Goal: Navigation & Orientation: Find specific page/section

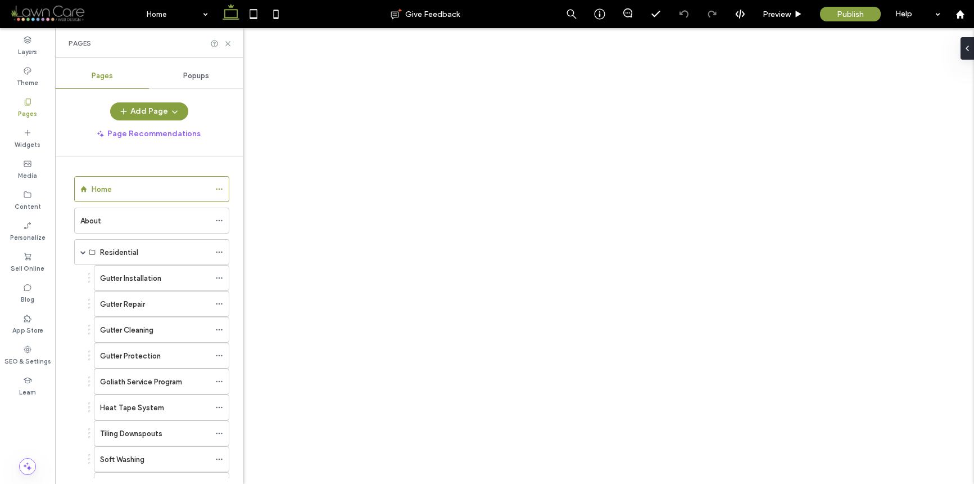
click at [109, 277] on label "Gutter Installation" at bounding box center [130, 278] width 61 height 20
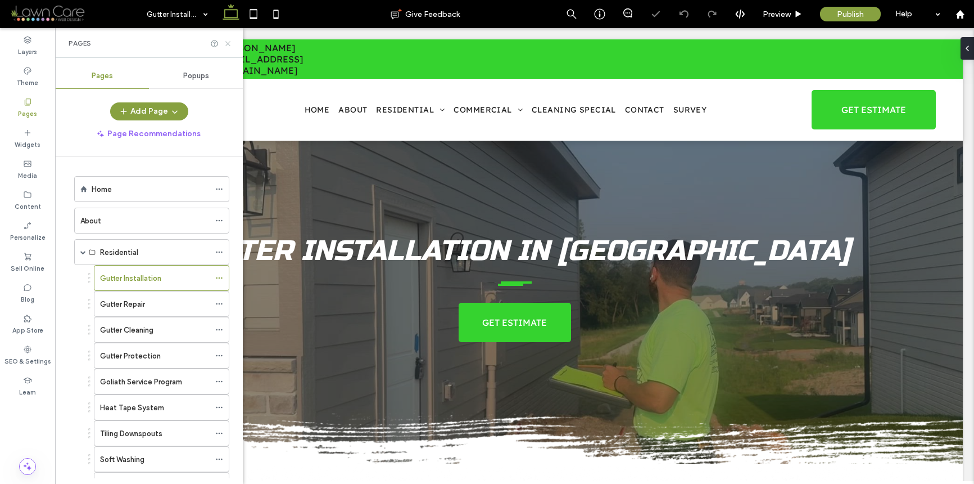
click at [226, 40] on icon at bounding box center [228, 43] width 8 height 8
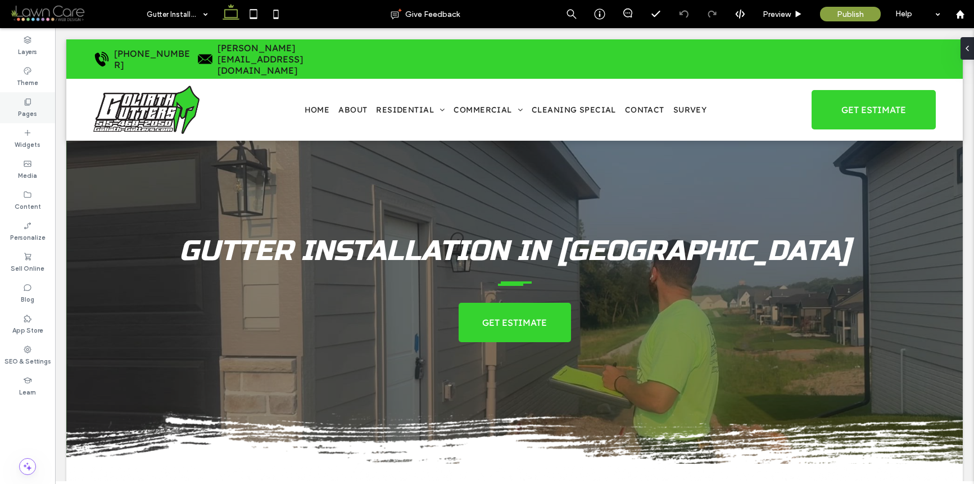
click at [38, 106] on div "Pages" at bounding box center [27, 107] width 55 height 31
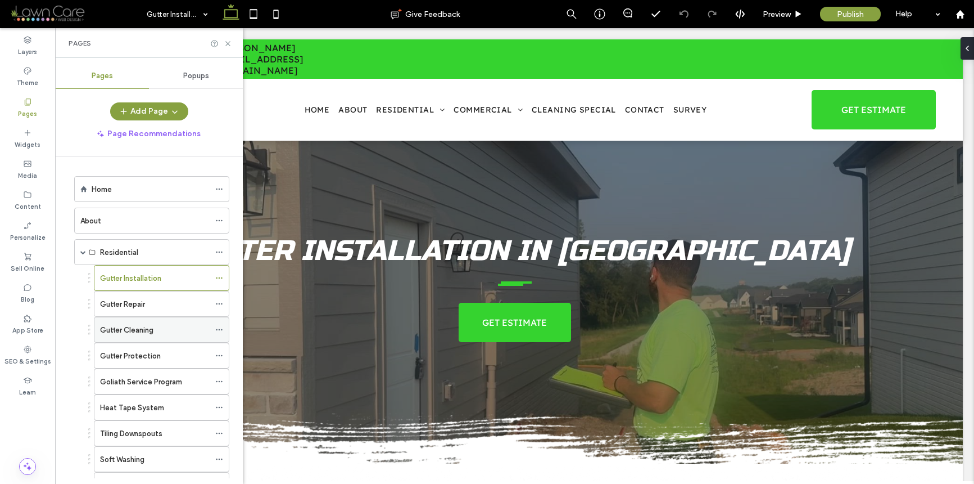
click at [148, 331] on label "Gutter Cleaning" at bounding box center [126, 330] width 53 height 20
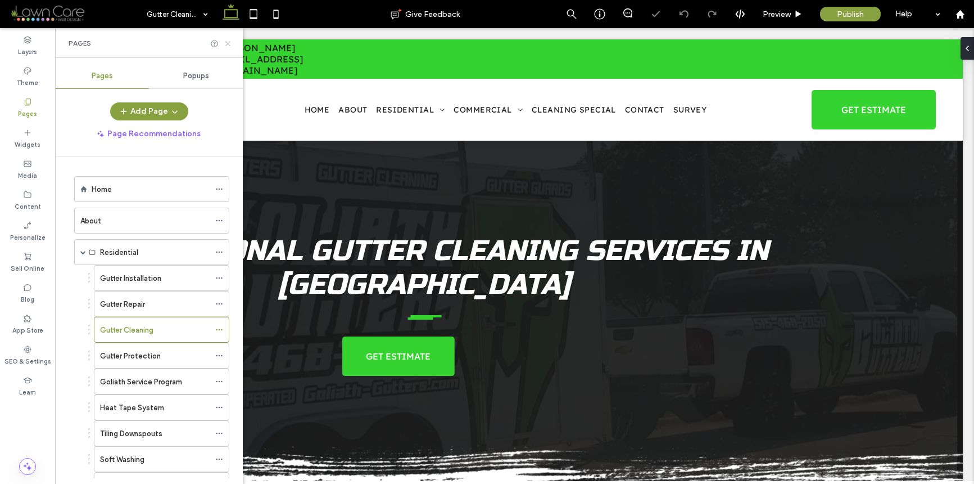
click at [228, 45] on icon at bounding box center [228, 43] width 8 height 8
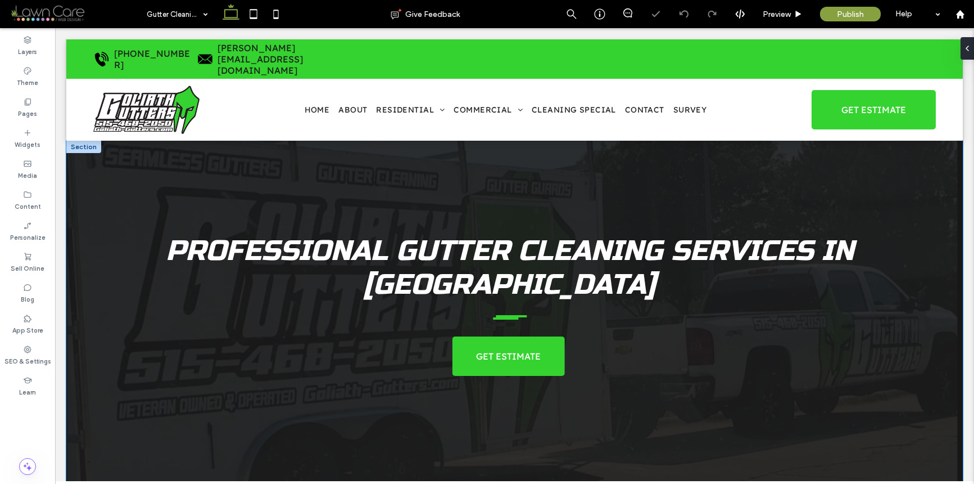
click at [291, 160] on div "Professional Gutter Cleaning Services In [GEOGRAPHIC_DATA] GET ESTIMATE" at bounding box center [515, 319] width 810 height 356
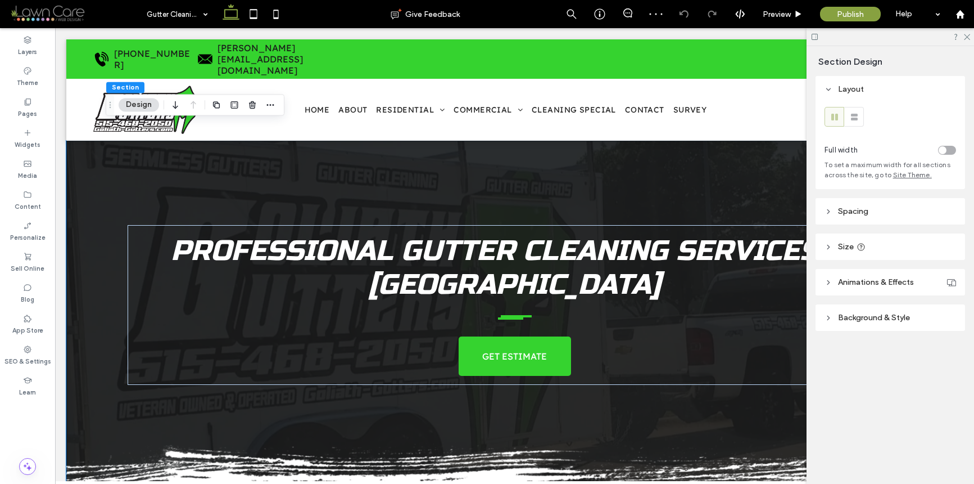
click at [862, 324] on header "Background & Style" at bounding box center [891, 317] width 150 height 26
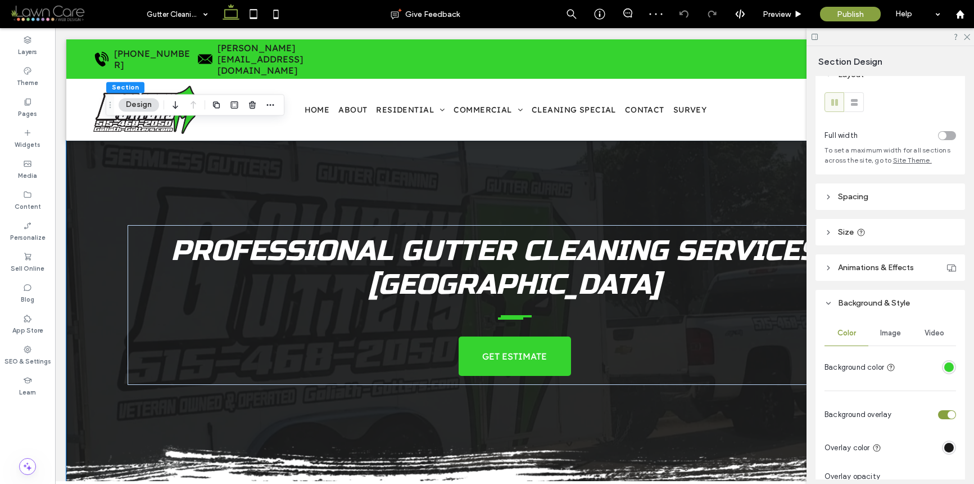
scroll to position [21, 0]
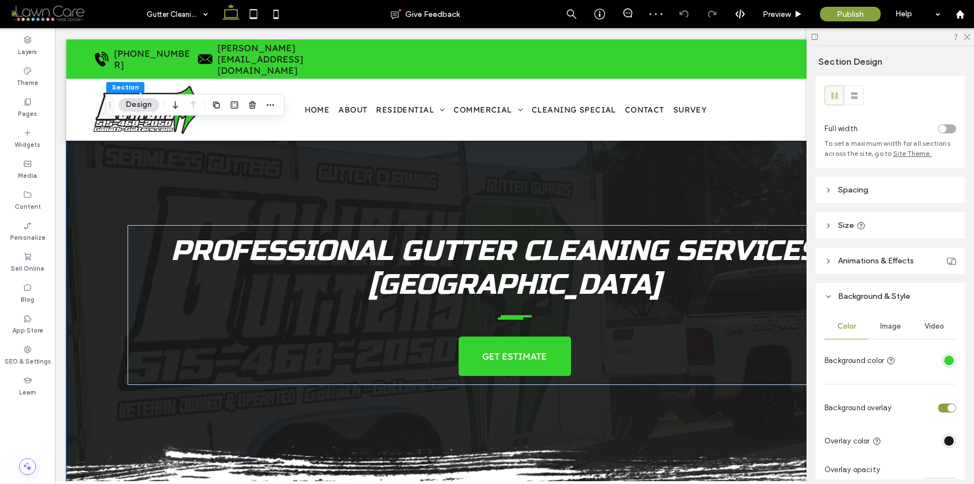
click at [895, 324] on span "Image" at bounding box center [890, 326] width 21 height 9
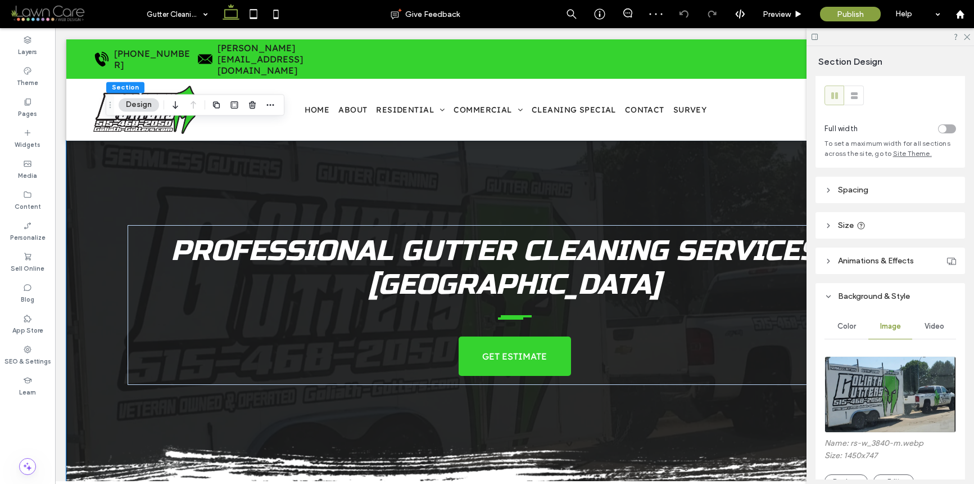
click at [936, 324] on span "Video" at bounding box center [935, 326] width 20 height 9
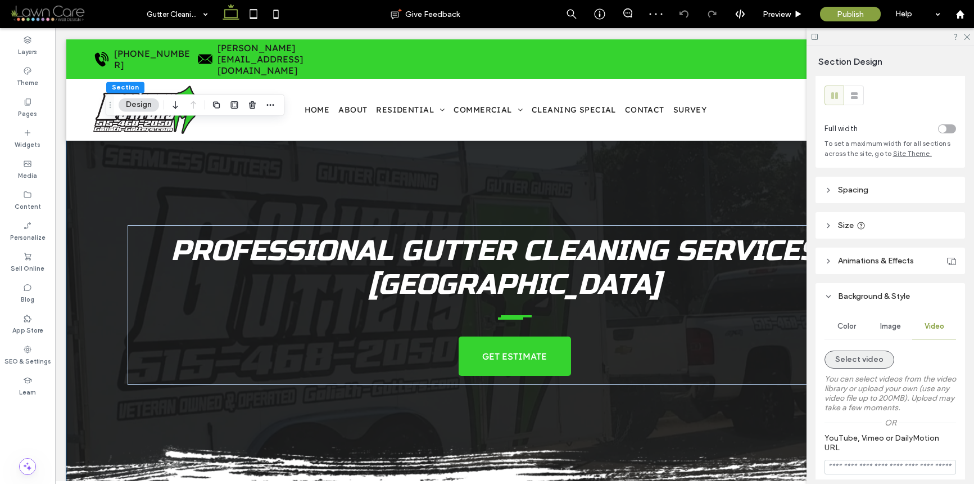
click at [859, 362] on button "Select video" at bounding box center [860, 359] width 70 height 18
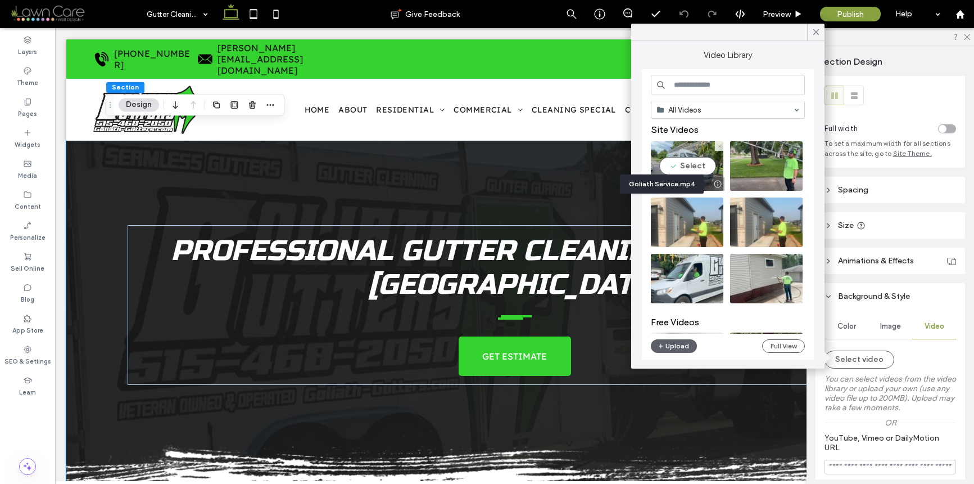
click at [703, 168] on video at bounding box center [687, 165] width 73 height 49
type input "**********"
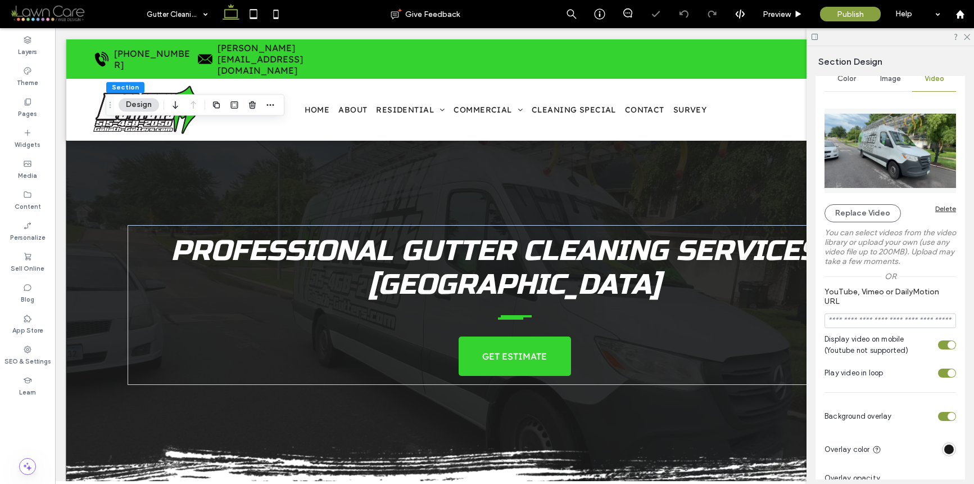
scroll to position [391, 0]
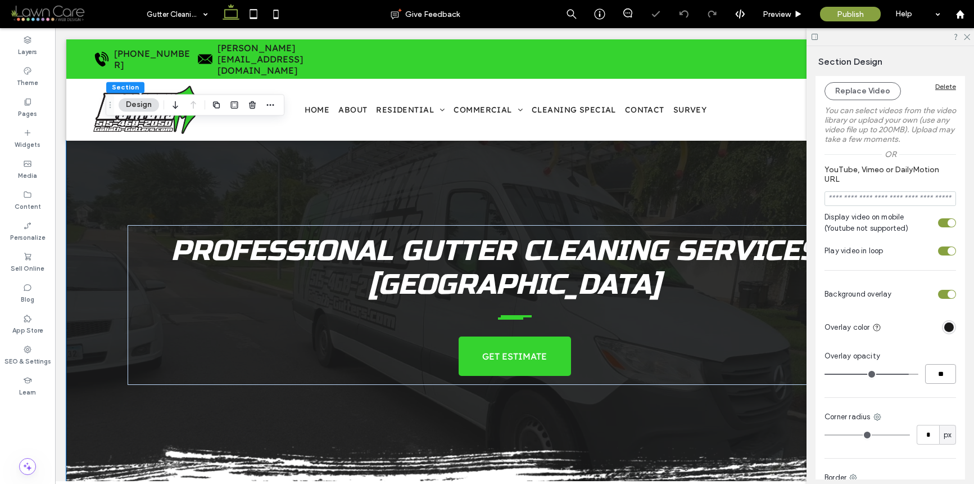
click at [929, 371] on input "**" at bounding box center [940, 374] width 31 height 20
type input "**"
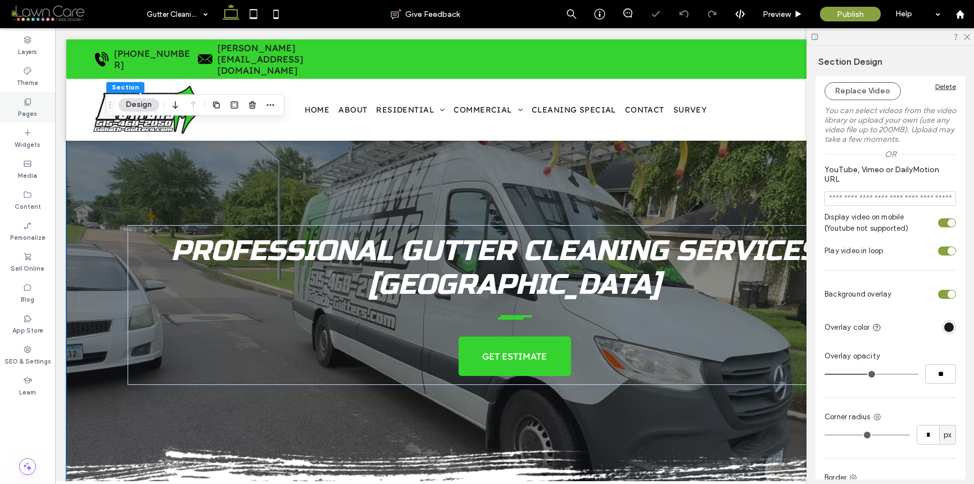
click at [38, 111] on div "Pages" at bounding box center [27, 107] width 55 height 31
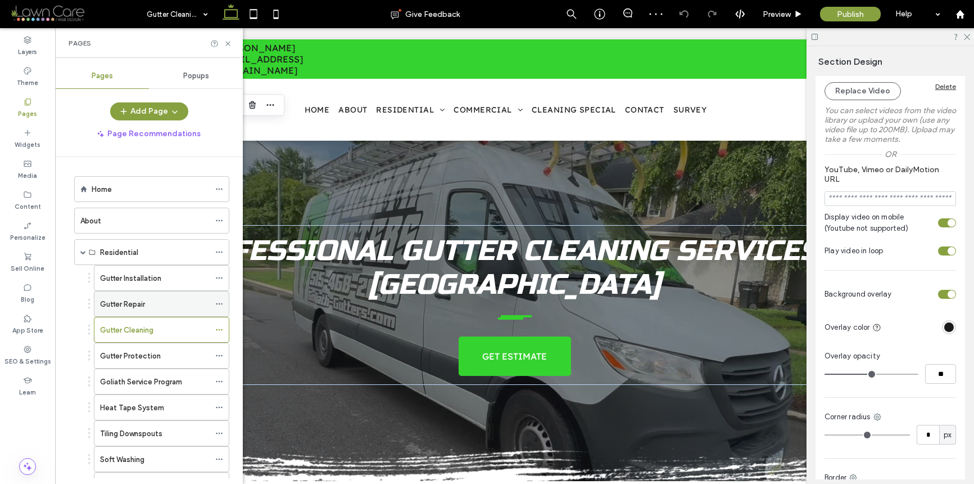
click at [132, 305] on label "Gutter Repair" at bounding box center [122, 304] width 45 height 20
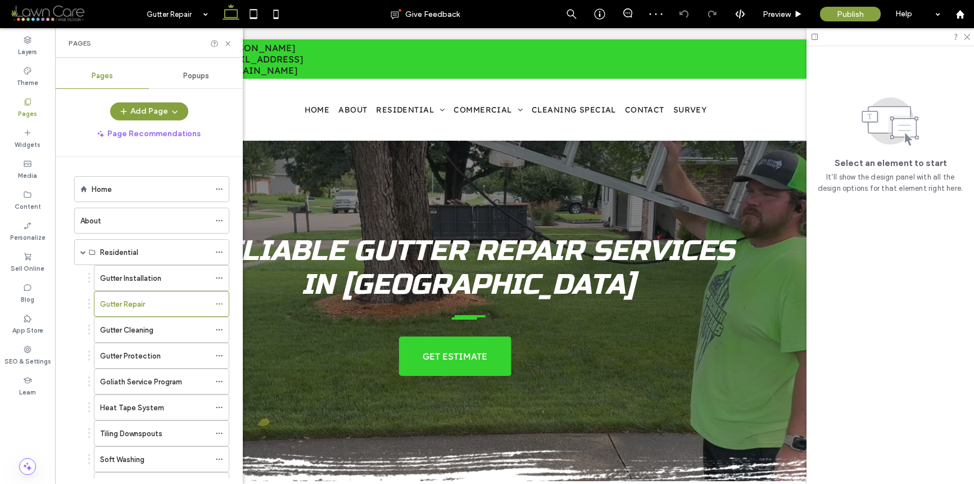
click at [345, 142] on div "Reliable Gutter Repair Services In [GEOGRAPHIC_DATA] GET ESTIMATE" at bounding box center [515, 319] width 810 height 356
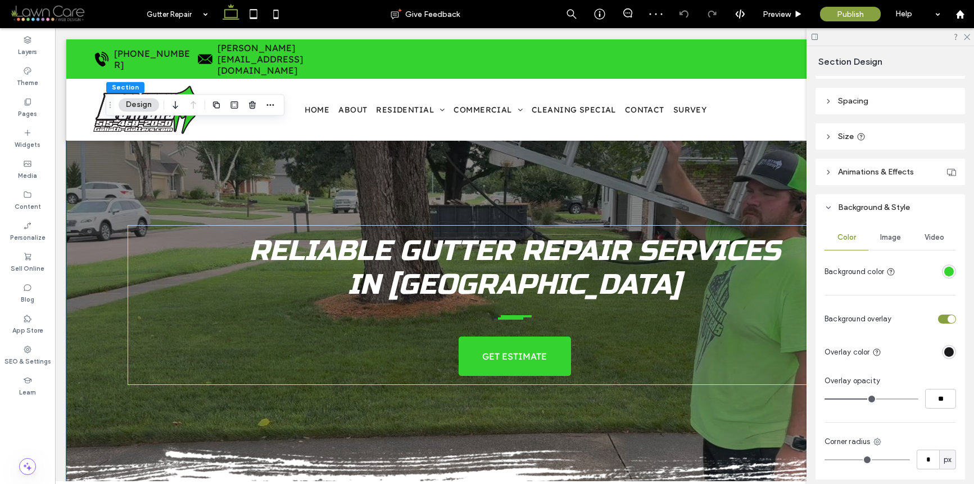
scroll to position [262, 0]
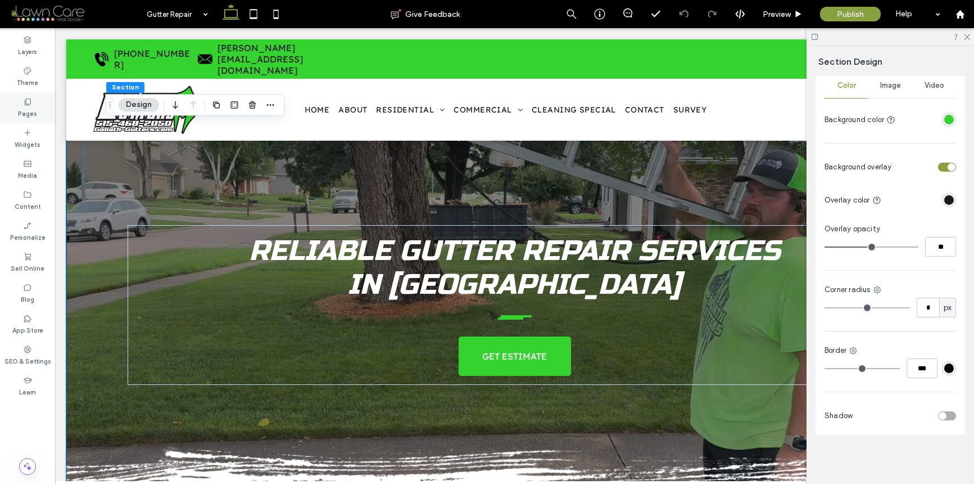
click at [35, 103] on div "Pages" at bounding box center [27, 107] width 55 height 31
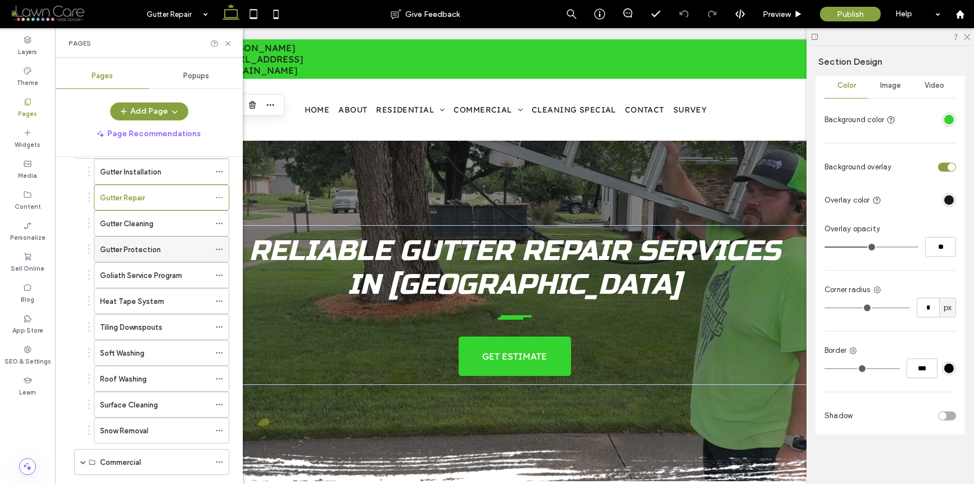
scroll to position [102, 0]
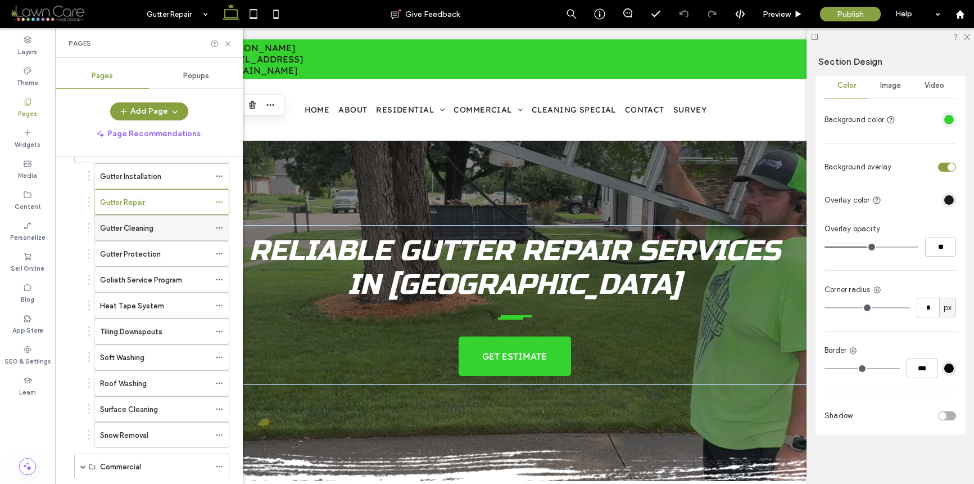
click at [183, 236] on div "Gutter Cleaning" at bounding box center [155, 227] width 110 height 25
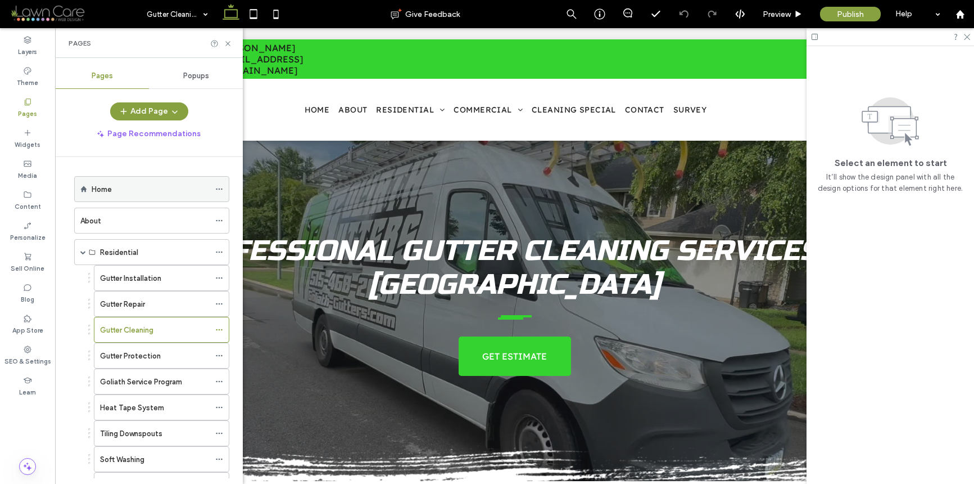
click at [182, 188] on div "Home" at bounding box center [151, 189] width 118 height 12
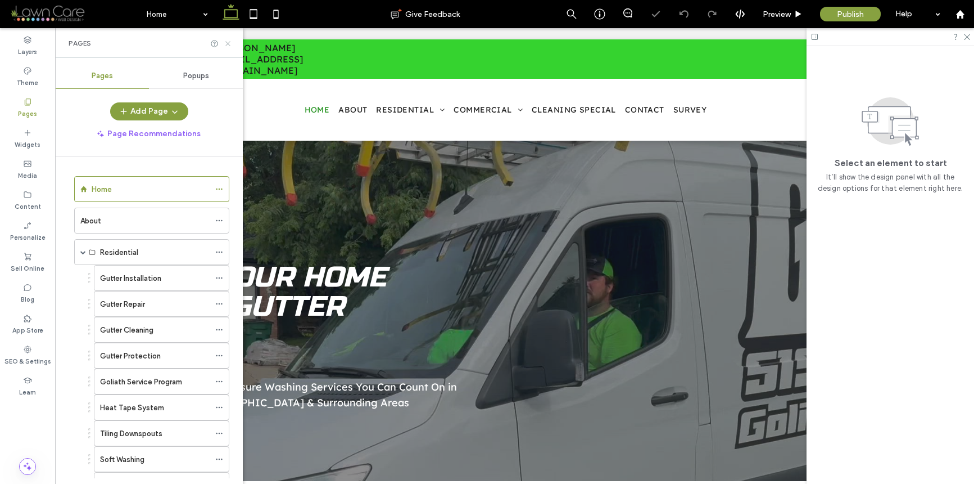
click at [227, 42] on use at bounding box center [227, 43] width 4 height 4
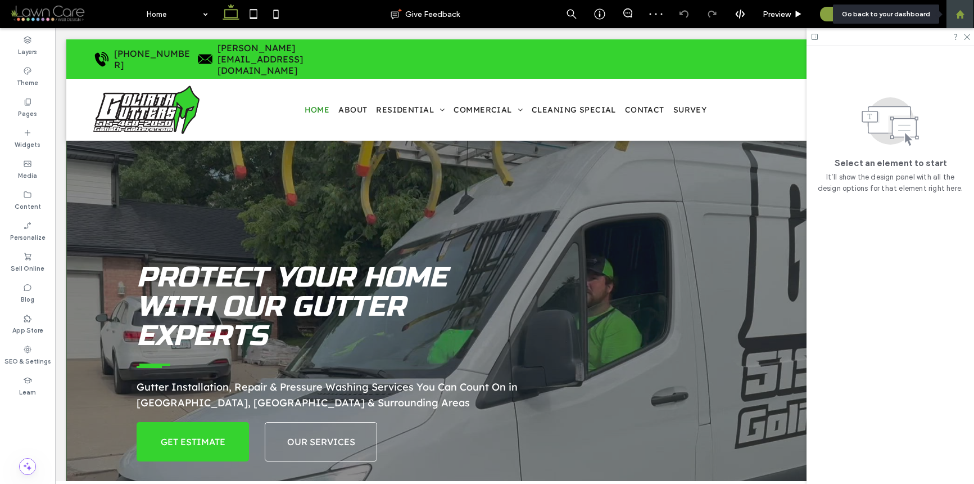
click at [965, 7] on div at bounding box center [960, 14] width 28 height 28
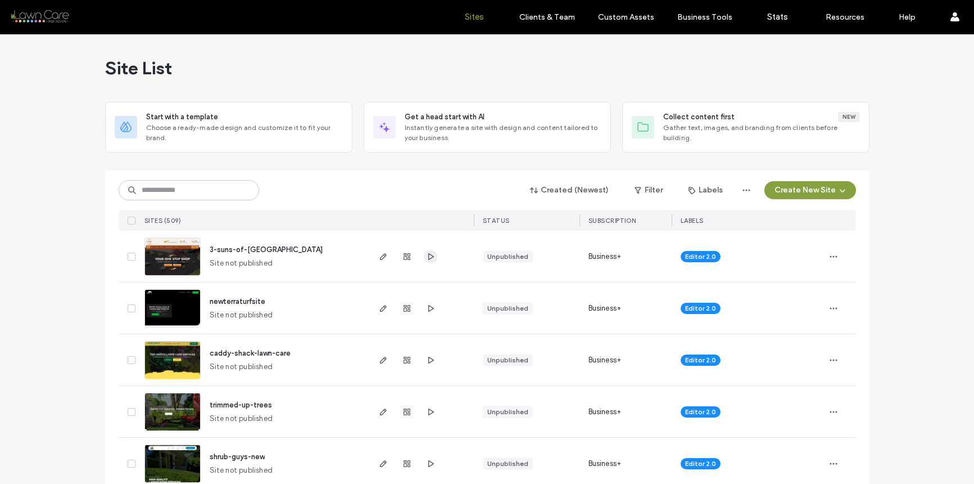
click at [426, 257] on icon "button" at bounding box center [430, 256] width 9 height 9
